Goal: Contribute content

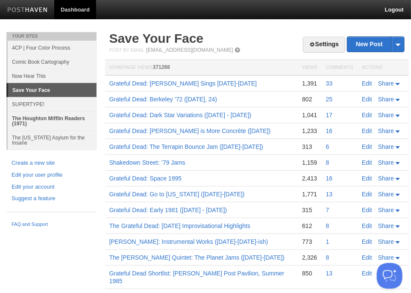
click at [26, 116] on link "The Houghton Mifflin Readers (1971)" at bounding box center [52, 120] width 89 height 19
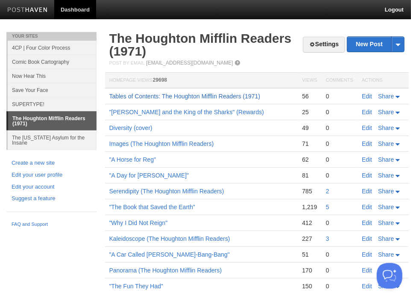
click at [201, 97] on link "Tables of Contents: The Houghton Mifflin Readers (1971)" at bounding box center [184, 96] width 151 height 7
click at [127, 175] on link ""A Day for [PERSON_NAME]"" at bounding box center [149, 175] width 80 height 7
click at [27, 105] on link "SUPERTYPE!" at bounding box center [52, 104] width 89 height 14
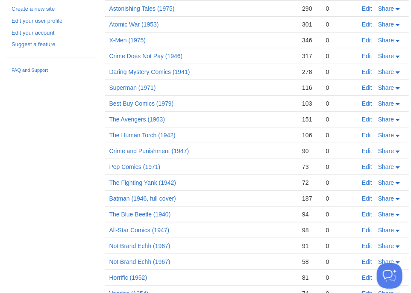
scroll to position [156, 0]
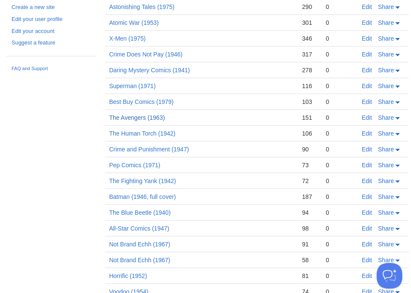
click at [130, 116] on link "The Avengers (1963)" at bounding box center [137, 117] width 56 height 7
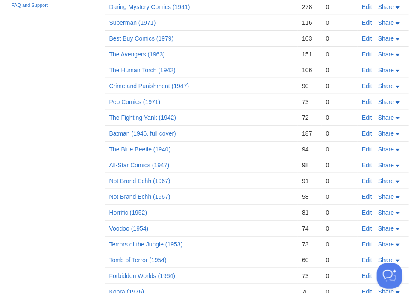
scroll to position [0, 0]
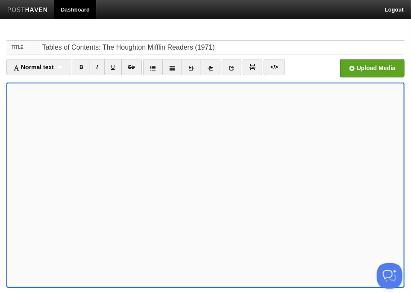
scroll to position [68, 0]
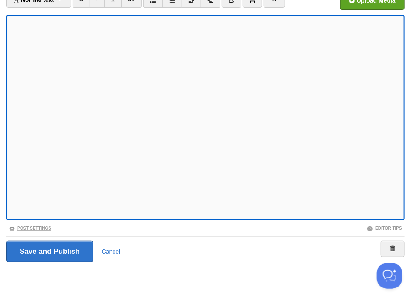
click at [27, 227] on link "Post Settings" at bounding box center [30, 228] width 42 height 5
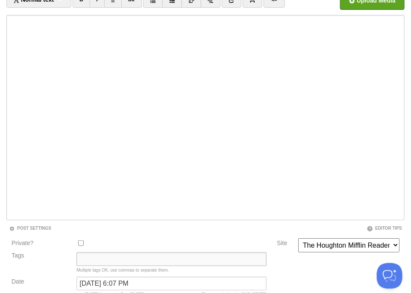
click at [81, 259] on input "Tags" at bounding box center [171, 259] width 190 height 14
type input "the houghton mifflin readers, [PERSON_NAME]"
drag, startPoint x: 217, startPoint y: 257, endPoint x: 53, endPoint y: 260, distance: 163.2
click at [53, 260] on div "Tags the houghton mifflin readers, [PERSON_NAME] Multiple tags OK, use commas t…" at bounding box center [139, 264] width 260 height 24
click at [352, 242] on select "Save Your Face The [US_STATE] Asylum for the Insane 4CP | Four Color Process Co…" at bounding box center [348, 245] width 101 height 14
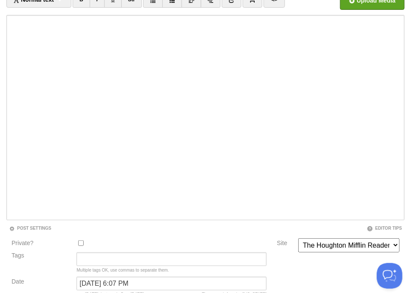
click at [298, 238] on select "Save Your Face The [US_STATE] Asylum for the Insane 4CP | Four Color Process Co…" at bounding box center [348, 245] width 101 height 14
click at [101, 258] on input "Tags" at bounding box center [171, 259] width 190 height 14
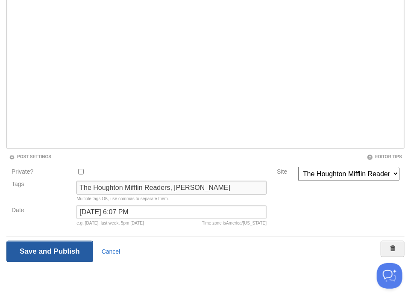
type input "The Houghton Mifflin Readers, [PERSON_NAME]"
click at [42, 252] on input "Save and Publish" at bounding box center [49, 251] width 87 height 21
